Goal: Transaction & Acquisition: Download file/media

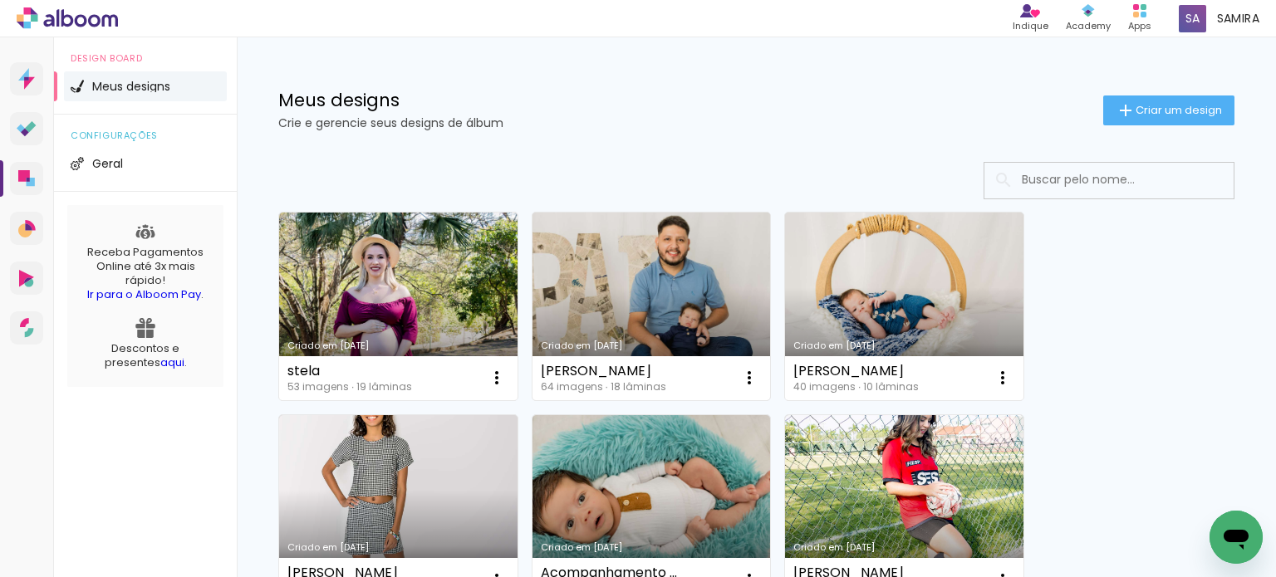
click at [649, 307] on link "Criado em [DATE]" at bounding box center [651, 307] width 238 height 188
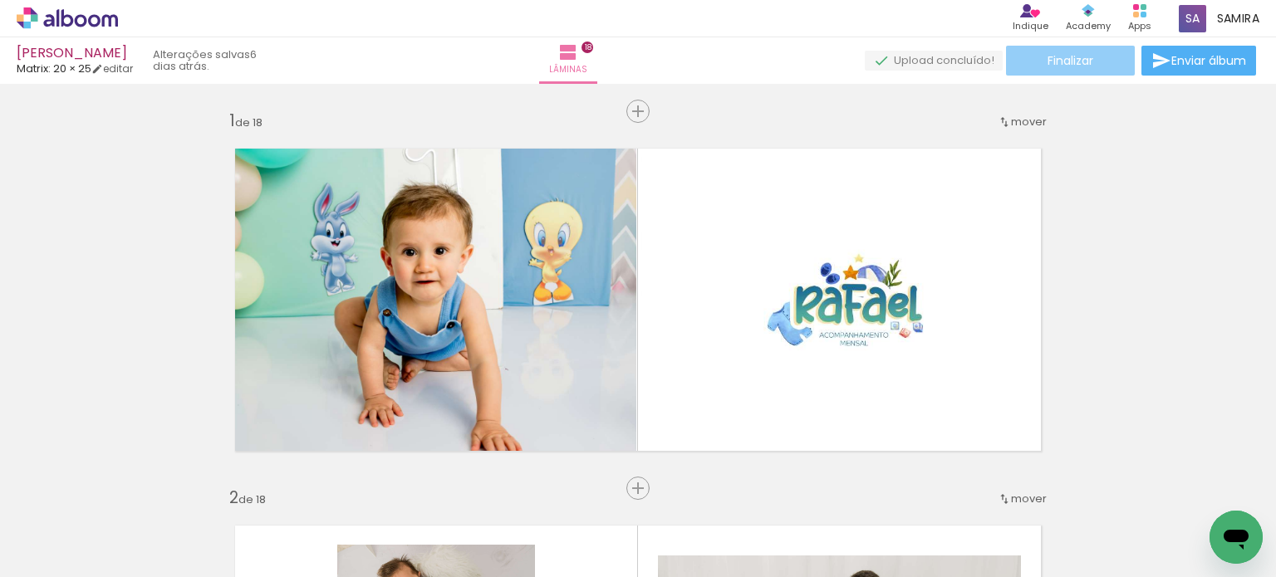
click at [1073, 48] on paper-button "Finalizar" at bounding box center [1070, 61] width 129 height 30
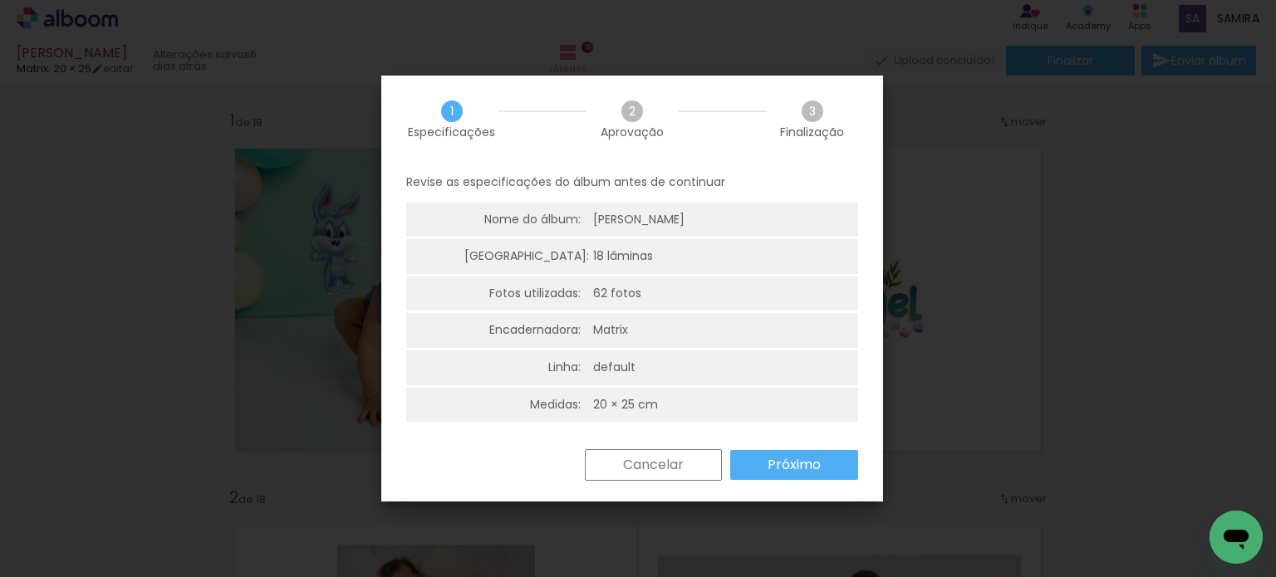
click at [0, 0] on slot "Próximo" at bounding box center [0, 0] width 0 height 0
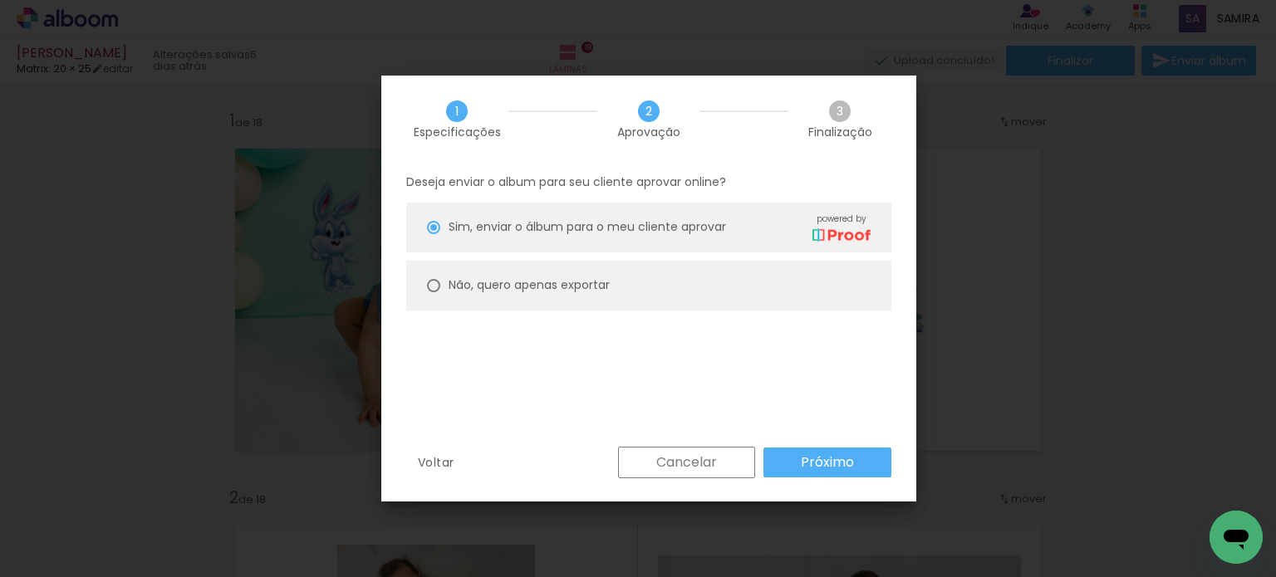
click at [0, 0] on paper-radio-button "Não, quero apenas exportar" at bounding box center [0, 0] width 0 height 0
type paper-radio-button "on"
click at [0, 0] on paper-button "Próximo" at bounding box center [0, 0] width 0 height 0
type input "Alta, 300 DPI"
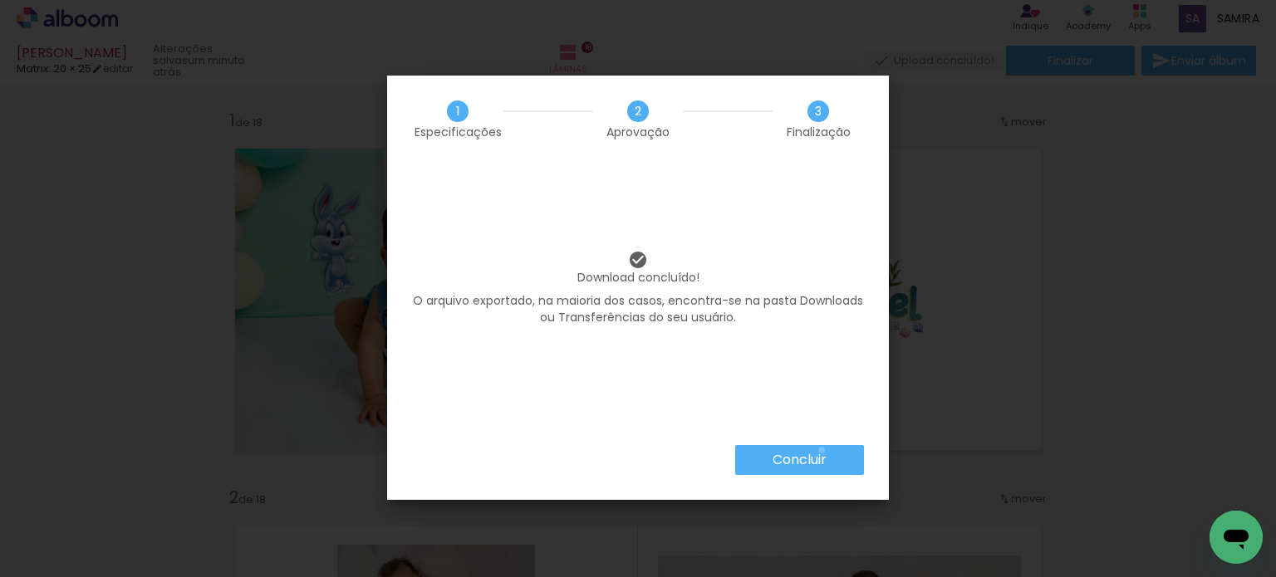
click at [0, 0] on paper-button "Concluir" at bounding box center [0, 0] width 0 height 0
